Goal: Download file/media

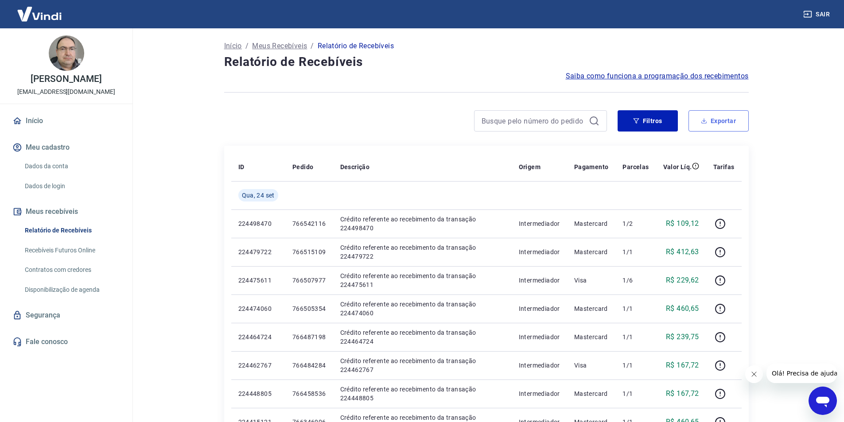
click at [708, 122] on button "Exportar" at bounding box center [718, 120] width 60 height 21
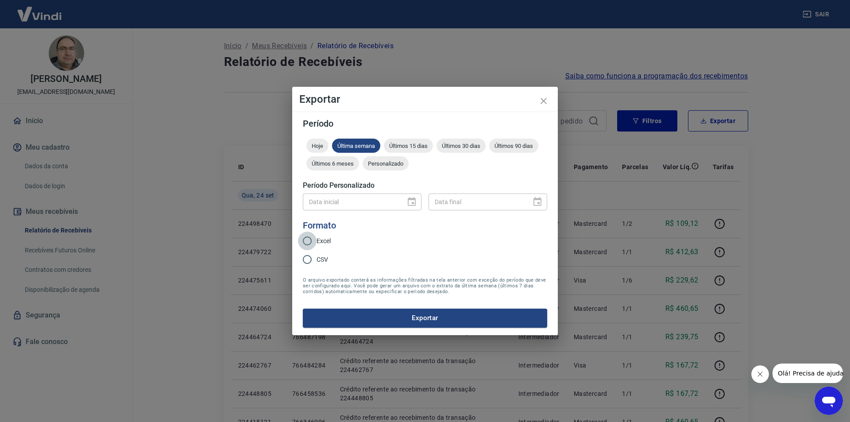
drag, startPoint x: 307, startPoint y: 237, endPoint x: 311, endPoint y: 241, distance: 5.4
click at [307, 238] on input "Excel" at bounding box center [307, 241] width 19 height 19
radio input "true"
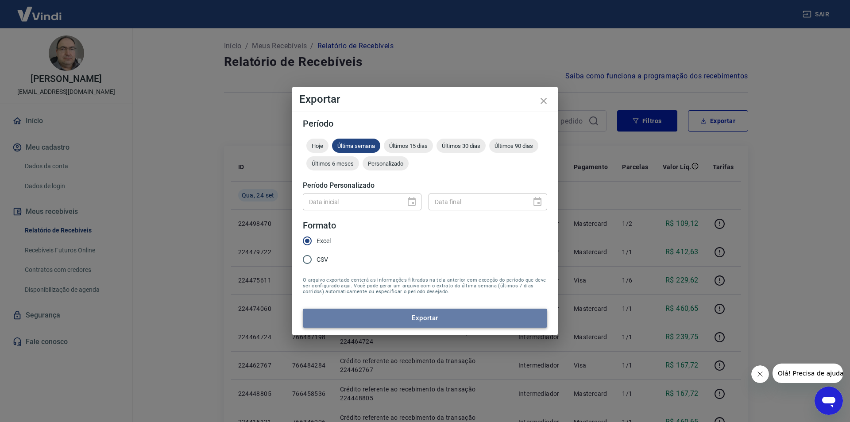
click at [436, 317] on button "Exportar" at bounding box center [425, 318] width 245 height 19
